Goal: Entertainment & Leisure: Consume media (video, audio)

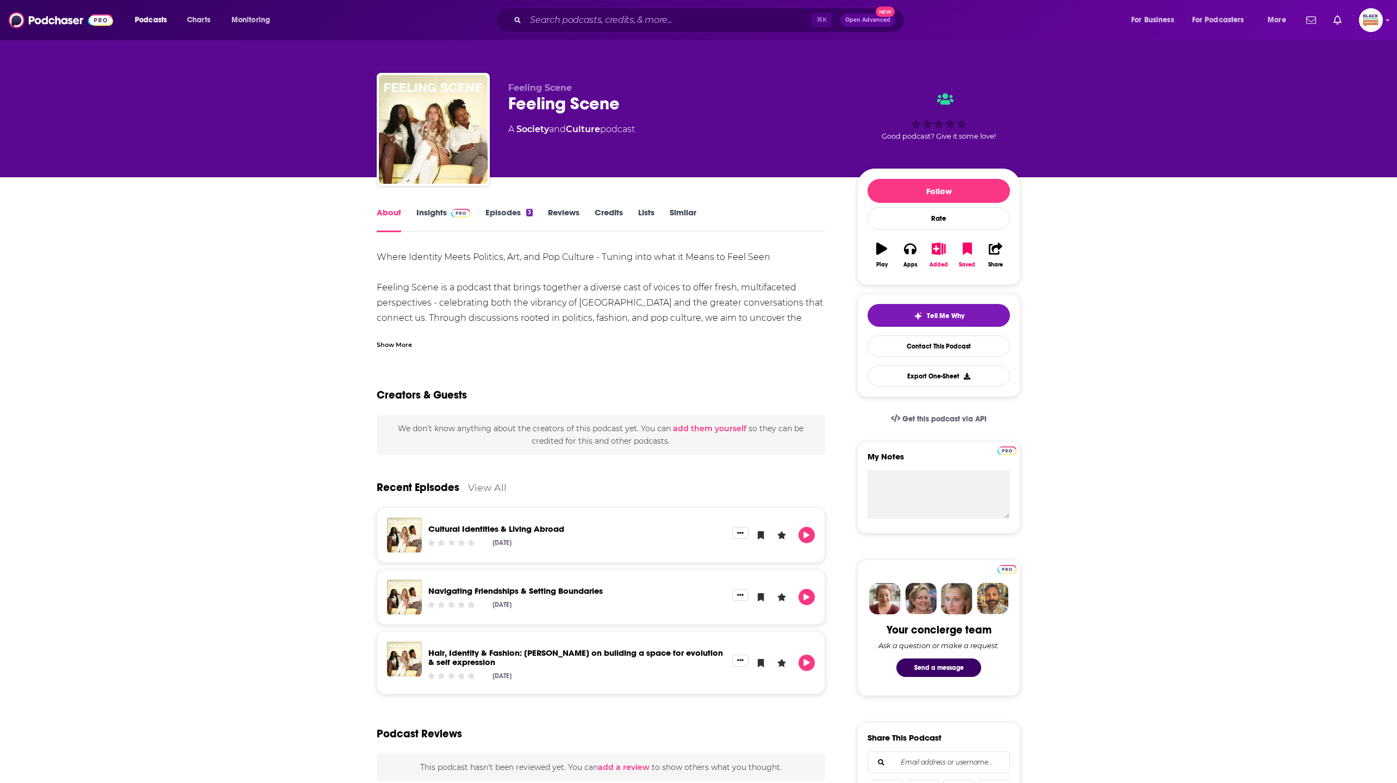
click at [161, 279] on div "About Insights Episodes 3 Reviews Credits Lists Similar Where Identity Meets Po…" at bounding box center [698, 731] width 1397 height 1108
click at [511, 214] on link "Episodes 3" at bounding box center [509, 219] width 47 height 25
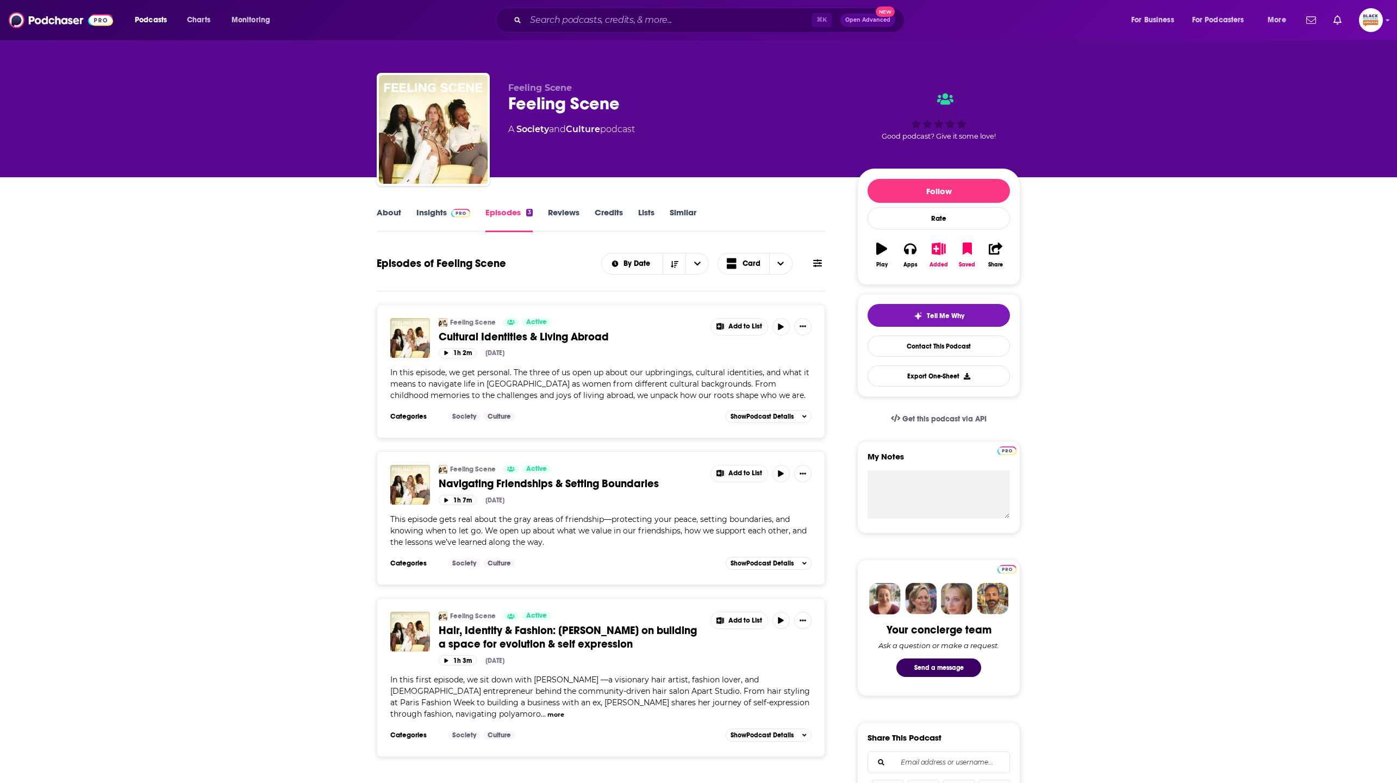
click at [564, 710] on button "more" at bounding box center [556, 714] width 17 height 9
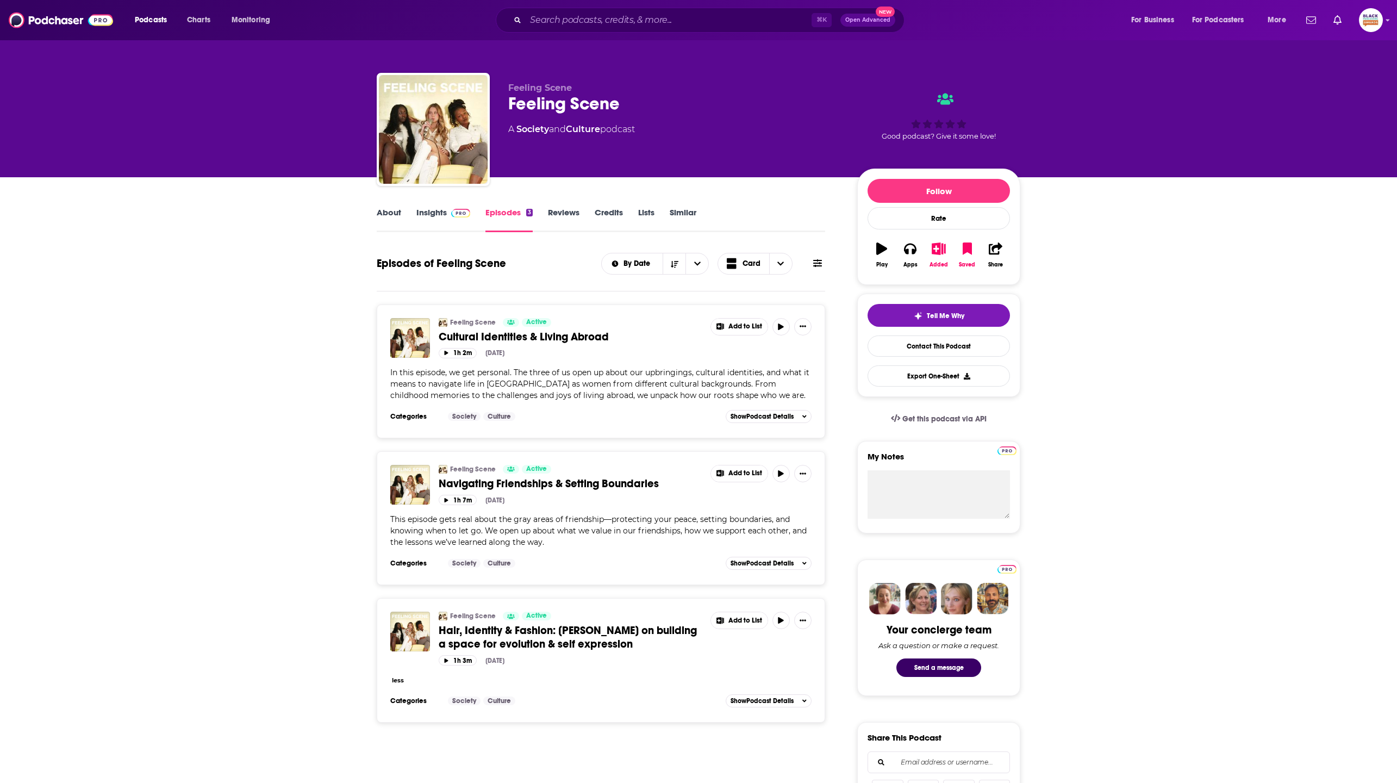
click at [571, 635] on span "Hair, Identity & Fashion: [PERSON_NAME] on building a space for evolution & sel…" at bounding box center [568, 637] width 258 height 27
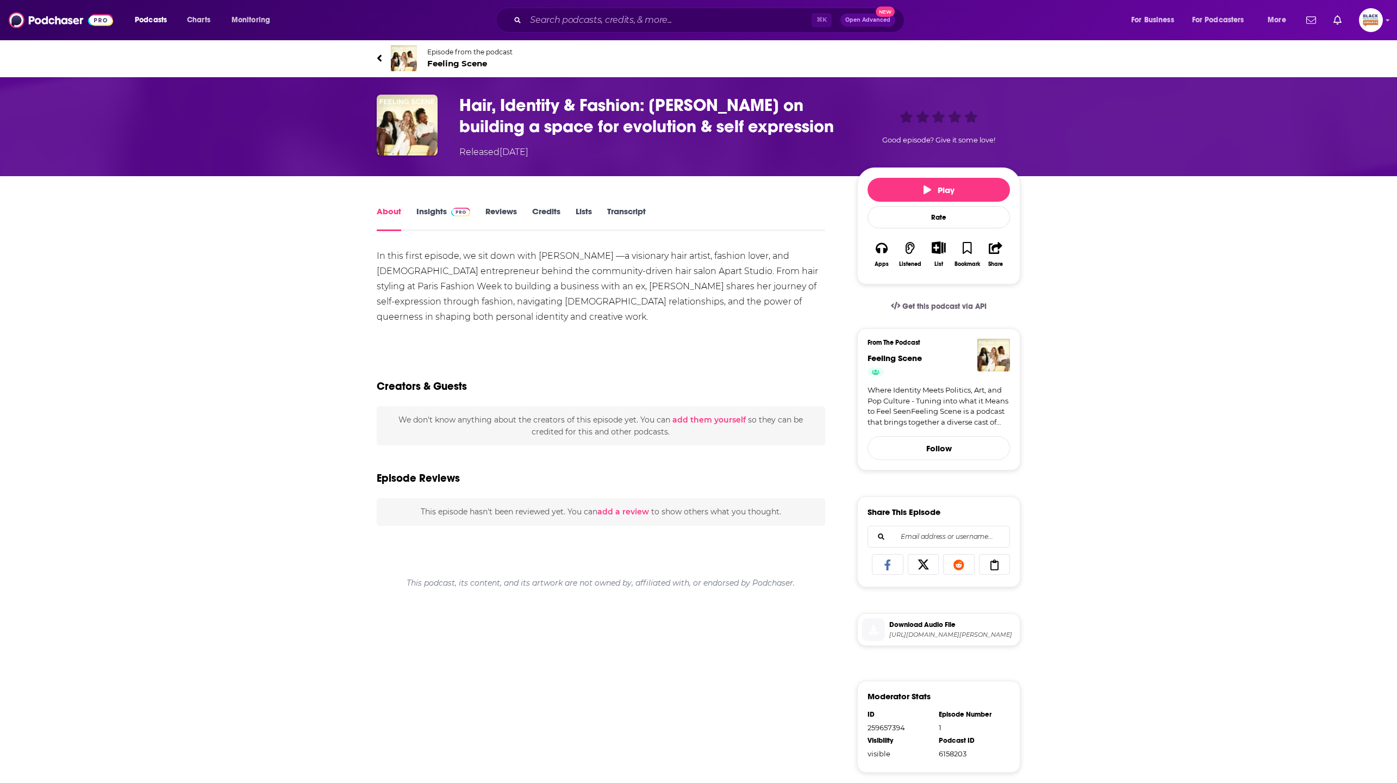
click at [454, 58] on span "Feeling Scene" at bounding box center [469, 63] width 85 height 10
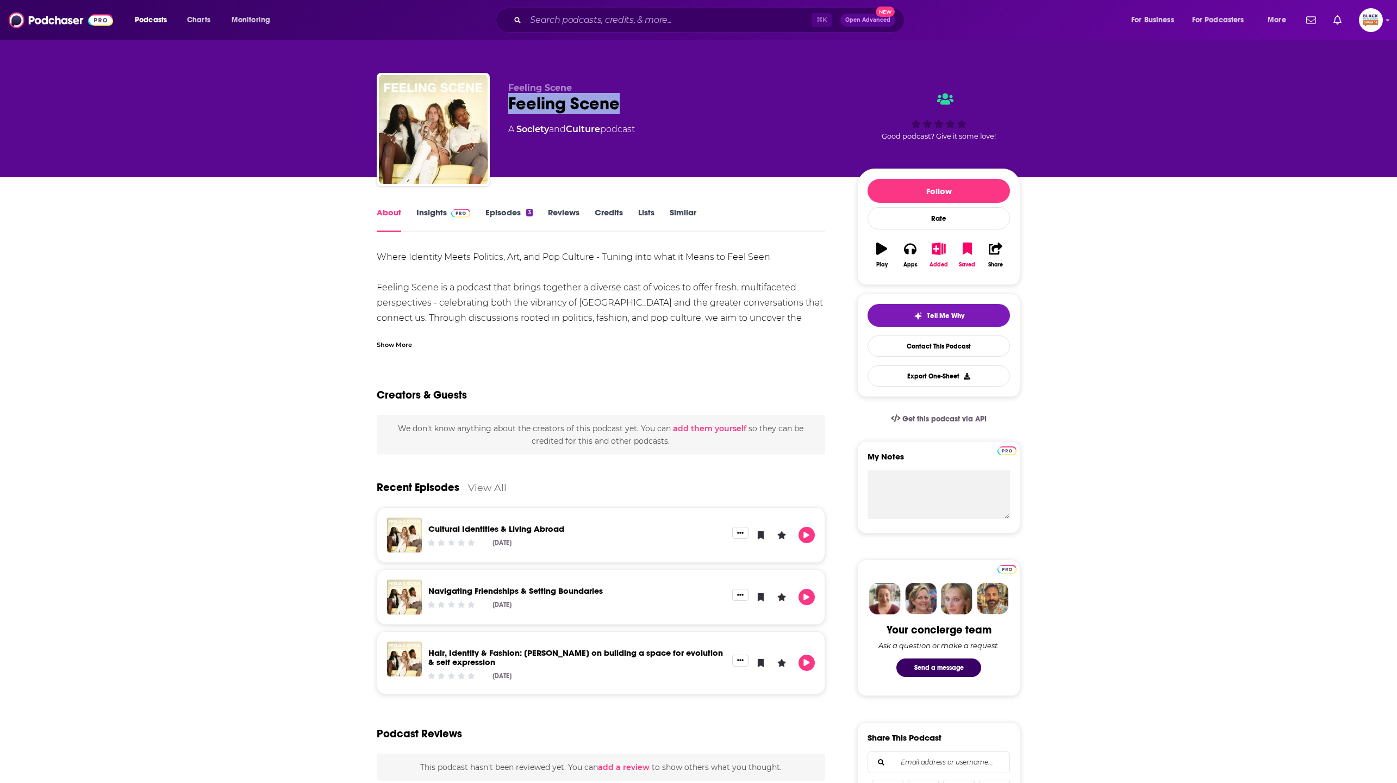
drag, startPoint x: 638, startPoint y: 110, endPoint x: 509, endPoint y: 113, distance: 128.9
click at [509, 113] on div "Feeling Scene" at bounding box center [674, 103] width 332 height 21
copy h1 "Feeling Scene"
click at [536, 528] on link "Cultural Identities & Living Abroad" at bounding box center [496, 529] width 136 height 10
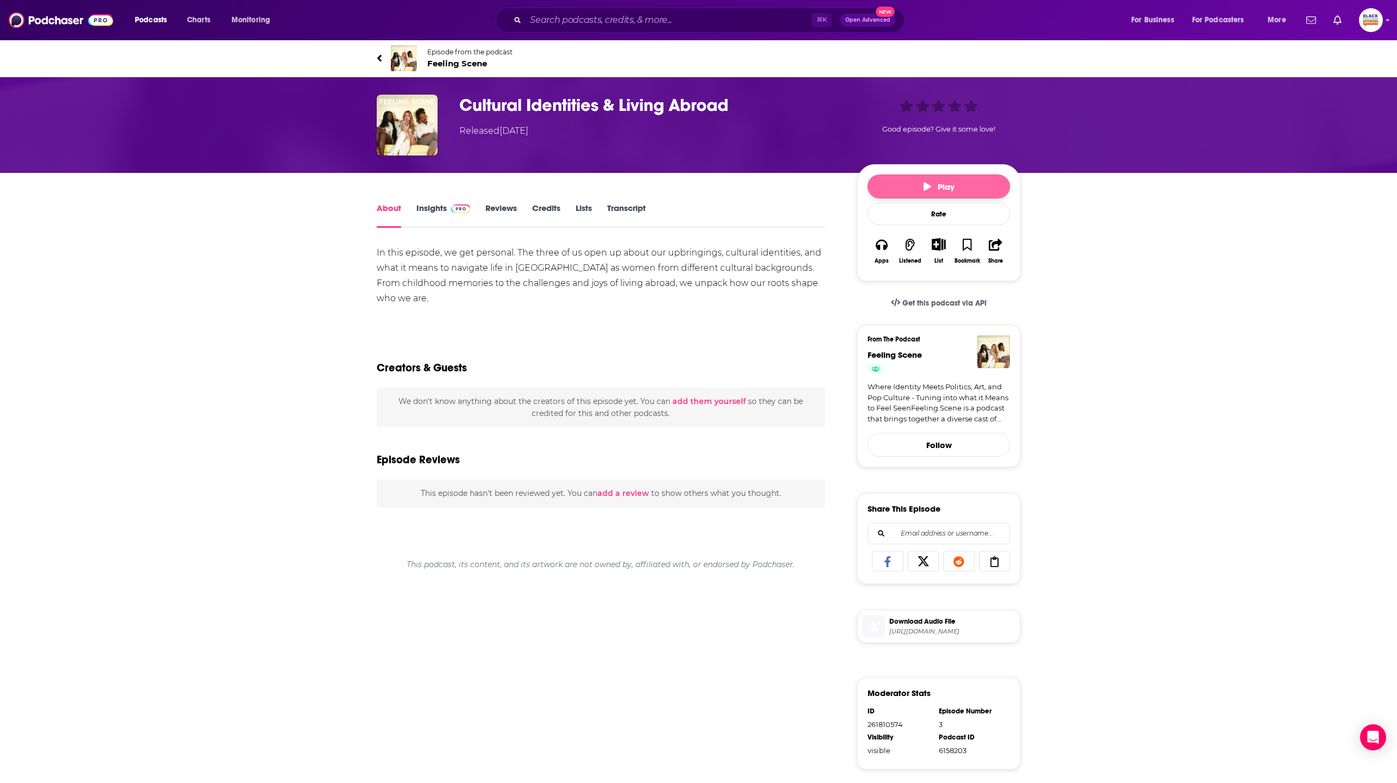
click at [888, 181] on button "Play" at bounding box center [939, 187] width 142 height 24
click at [927, 186] on span "Pause Episode" at bounding box center [939, 187] width 72 height 10
